Goal: Task Accomplishment & Management: Complete application form

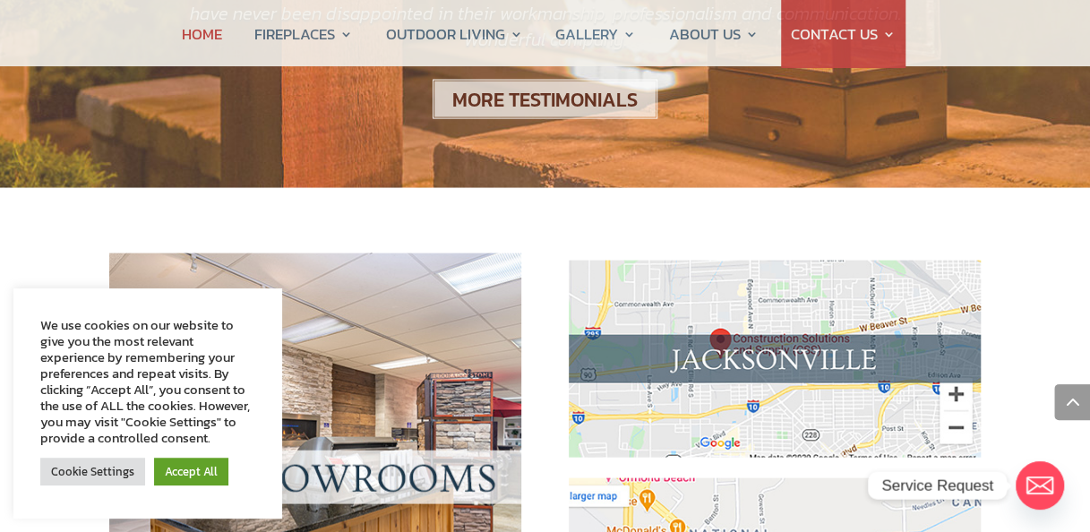
scroll to position [1680, 0]
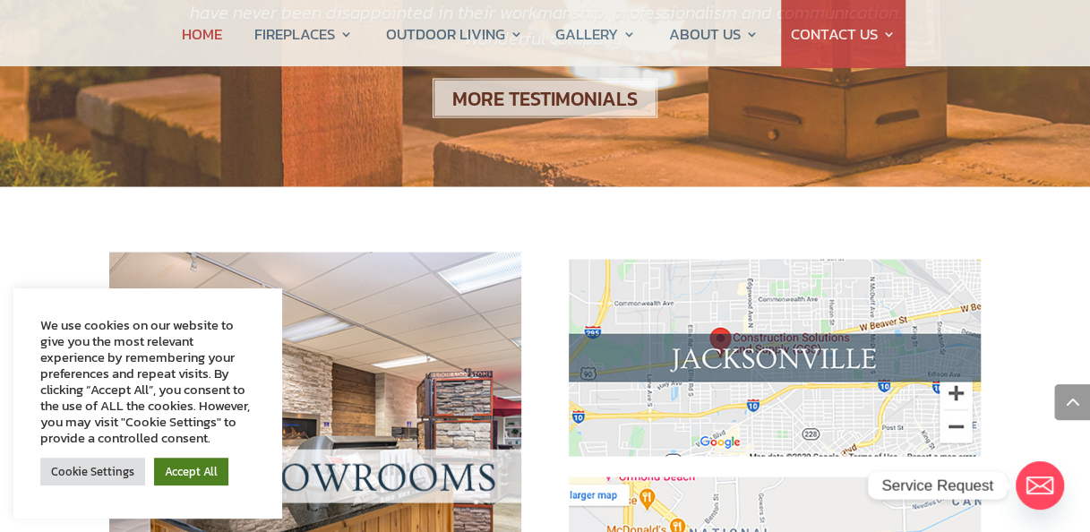
click at [177, 464] on link "Accept All" at bounding box center [191, 472] width 74 height 28
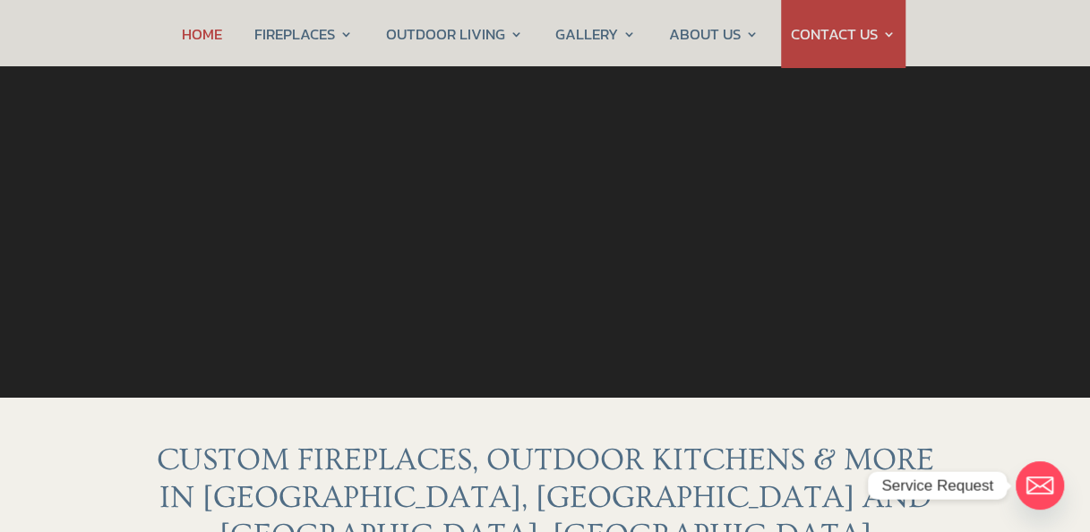
scroll to position [0, 0]
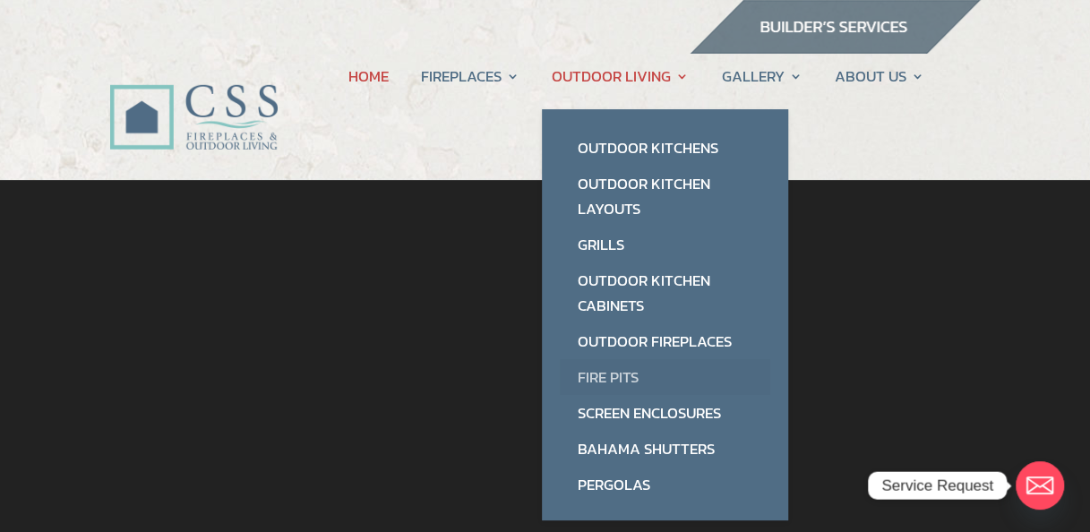
click at [619, 373] on link "Fire Pits" at bounding box center [665, 377] width 211 height 36
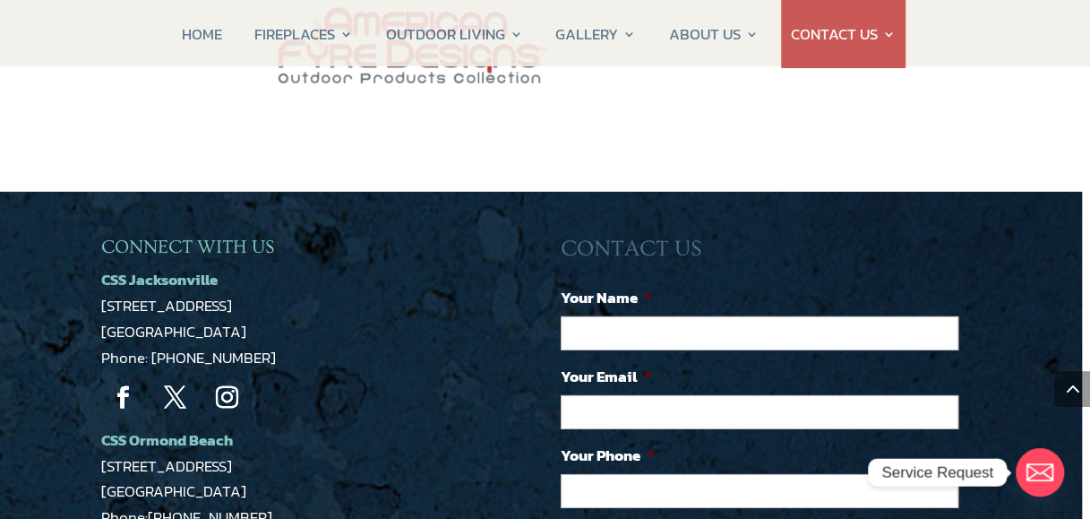
scroll to position [2614, 8]
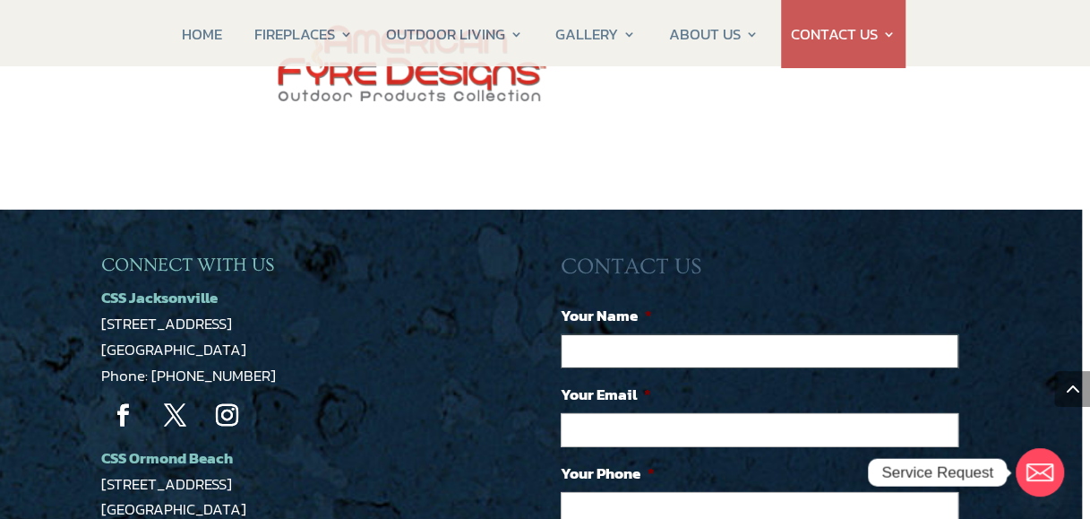
click at [632, 334] on input "Your Name *" at bounding box center [760, 351] width 398 height 34
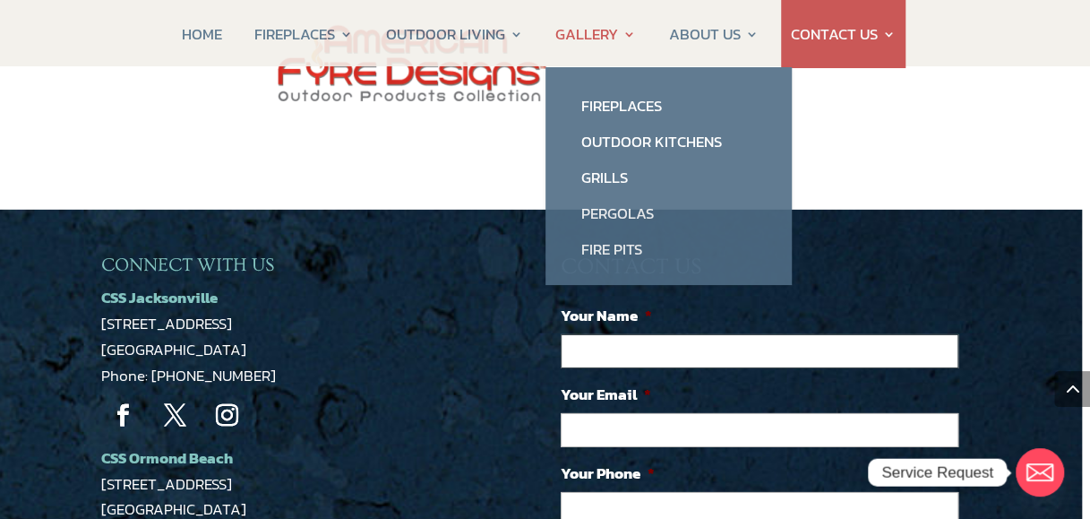
type input "[PERSON_NAME]"
type input "[EMAIL_ADDRESS][DOMAIN_NAME]"
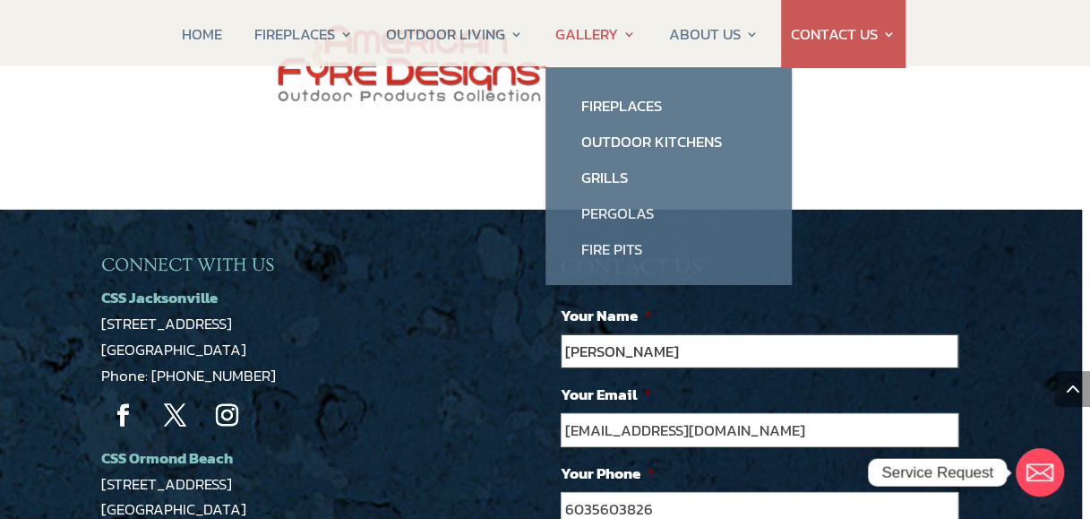
type input "[PHONE_NUMBER]"
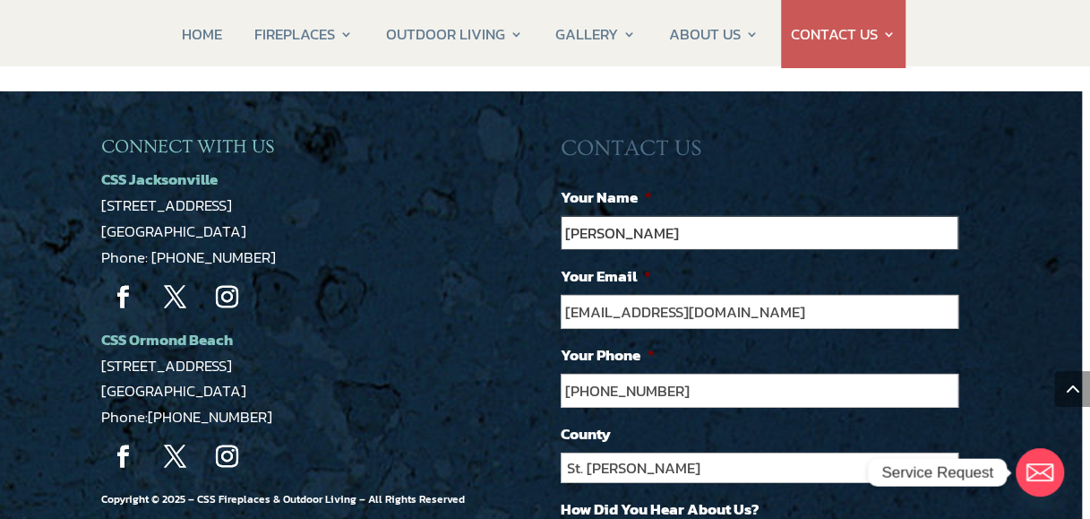
scroll to position [2735, 8]
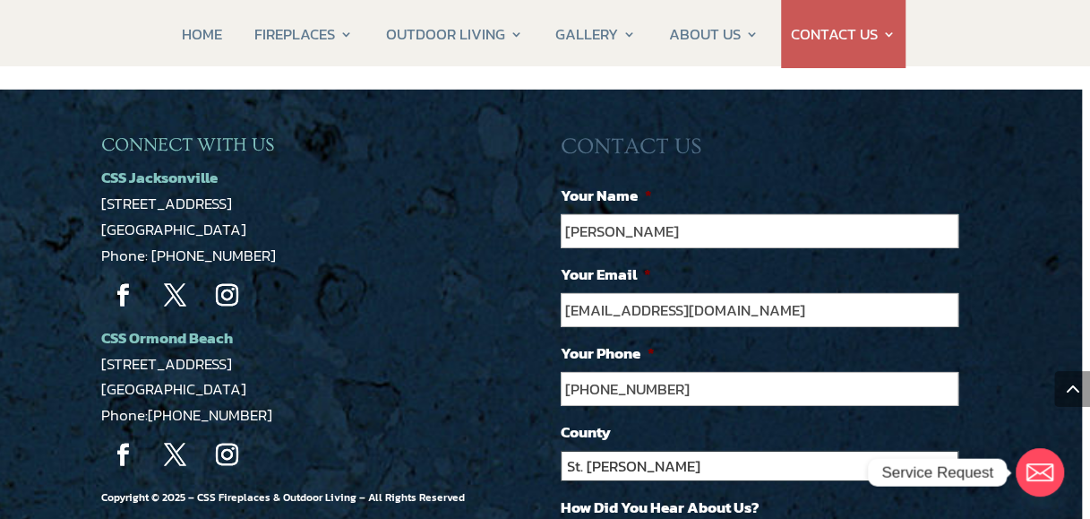
click at [950, 451] on select "St. [PERSON_NAME] Volusia Flagler [PERSON_NAME] Nassau Other" at bounding box center [760, 466] width 398 height 30
select select "Volusia"
click at [561, 451] on select "St. [PERSON_NAME] Volusia Flagler [PERSON_NAME] Nassau Other" at bounding box center [760, 466] width 398 height 30
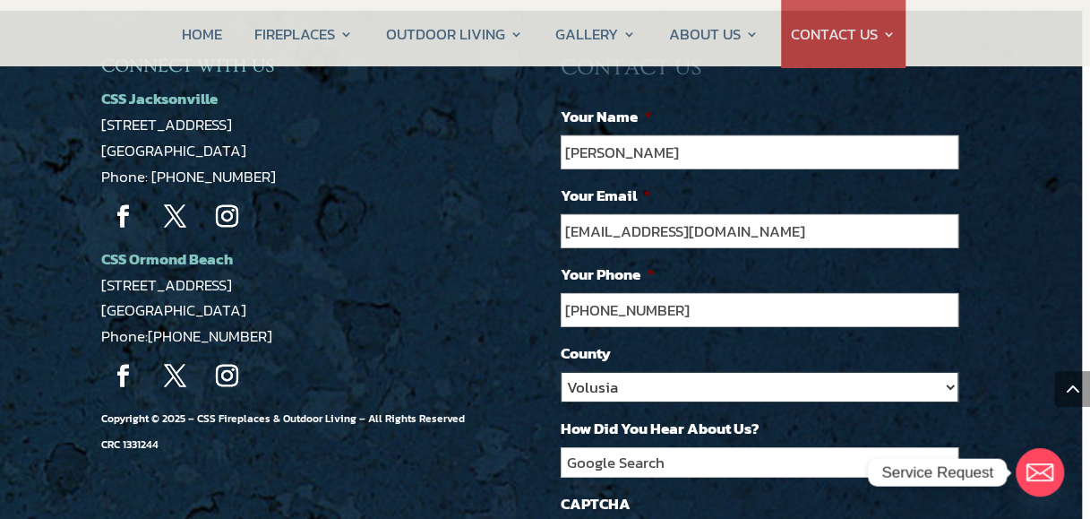
scroll to position [2815, 8]
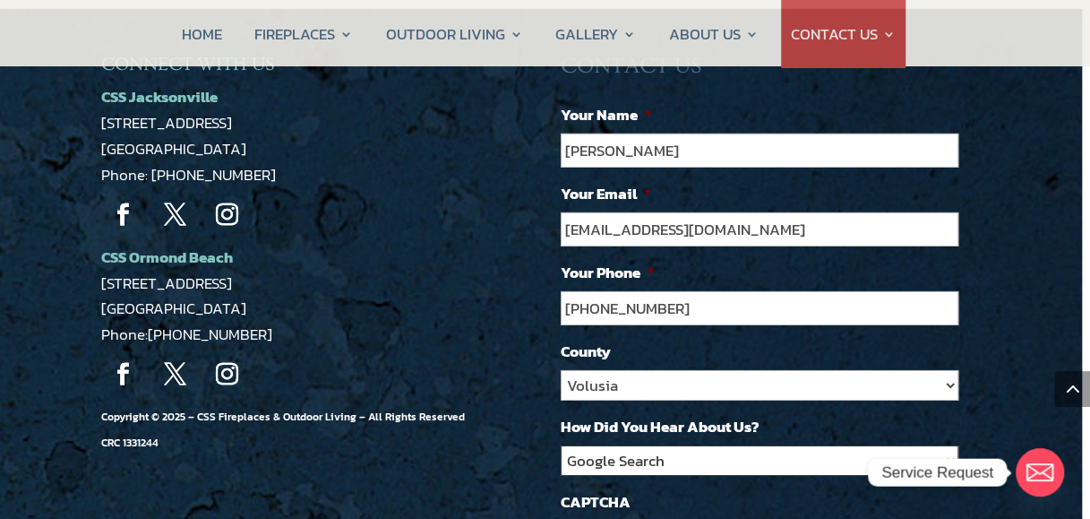
click at [946, 445] on select "Google Search Google Ad Referral Trucks Social Media Magazine Ad Other" at bounding box center [760, 460] width 398 height 30
click at [647, 445] on select "Google Search Google Ad Referral Trucks Social Media Magazine Ad Other" at bounding box center [760, 460] width 398 height 30
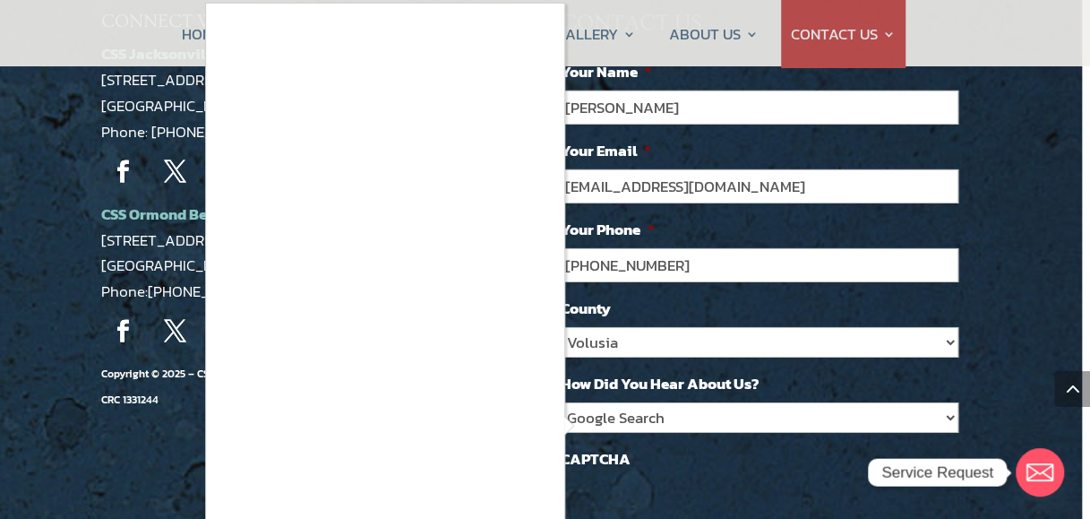
scroll to position [2860, 6]
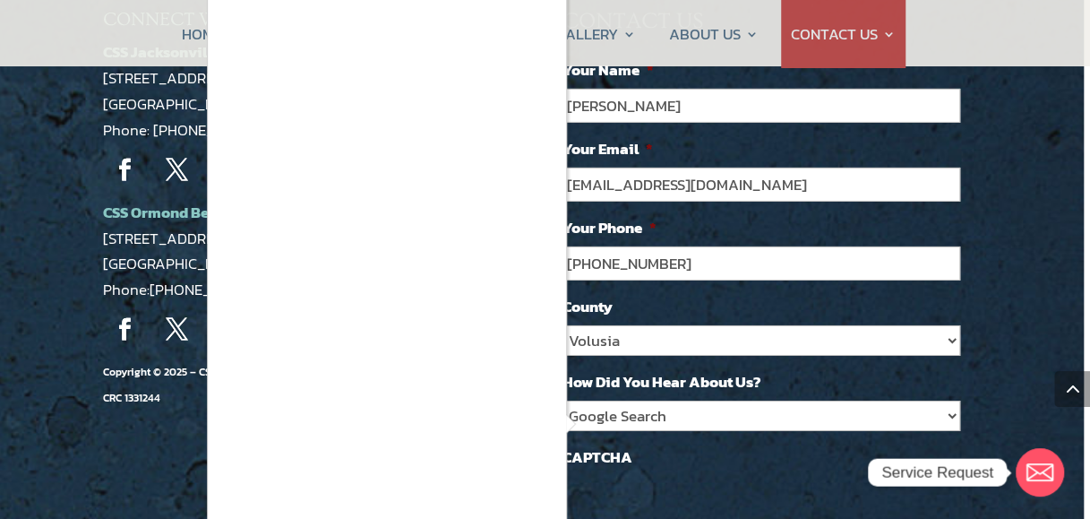
click at [1002, 22] on div at bounding box center [545, 259] width 1090 height 519
